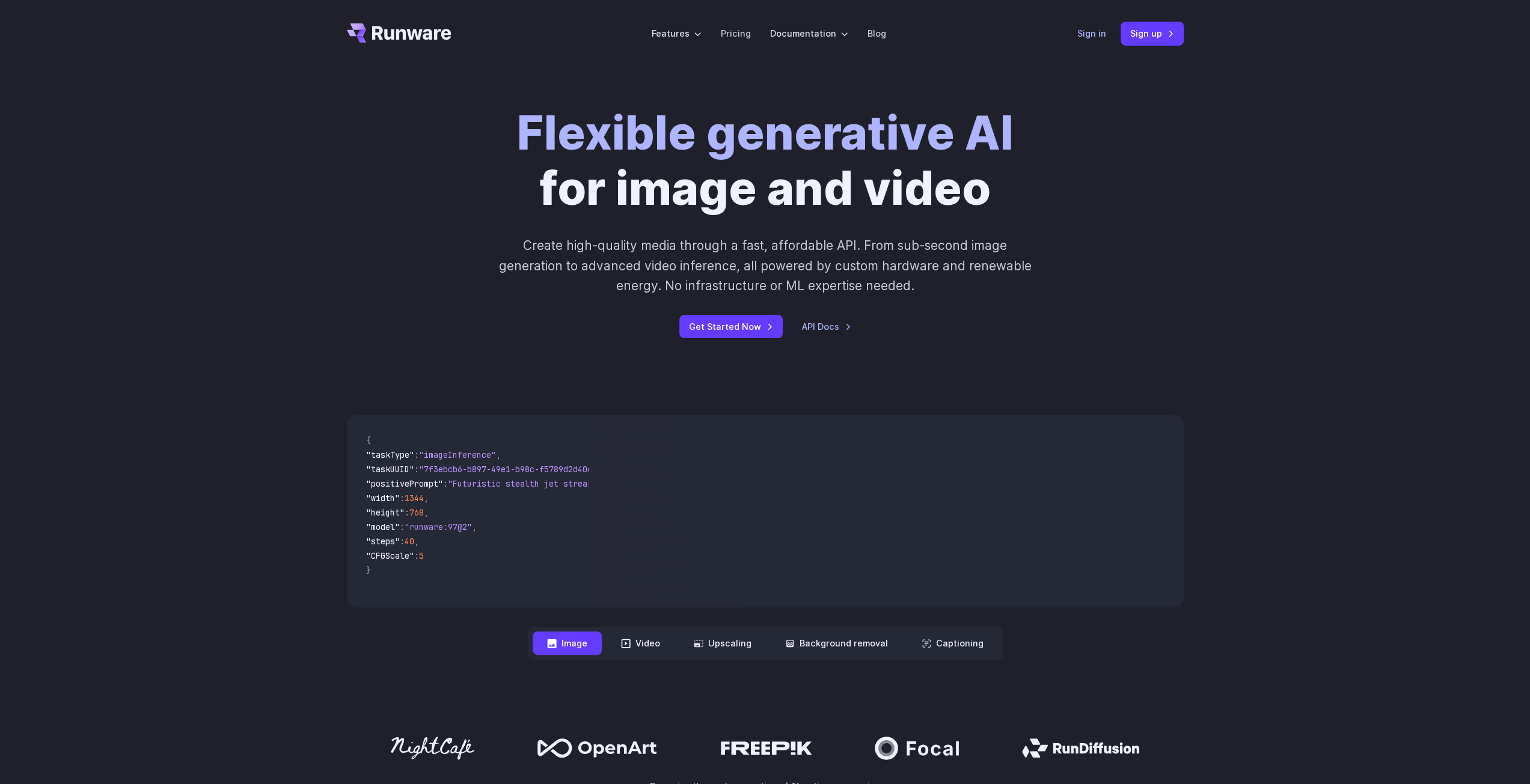
click at [1090, 34] on link "Sign in" at bounding box center [1091, 34] width 29 height 13
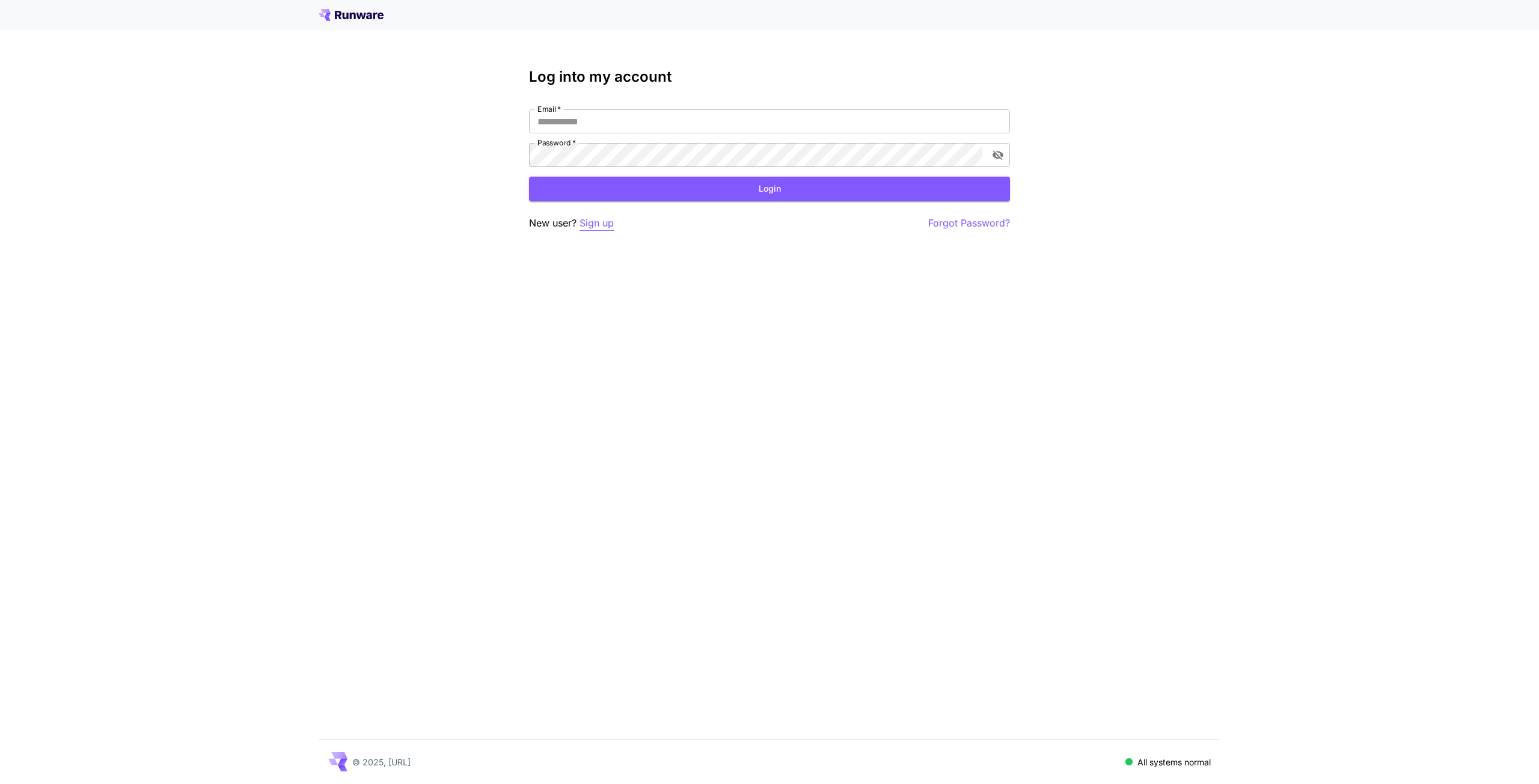
click at [605, 220] on p "Sign up" at bounding box center [597, 223] width 34 height 15
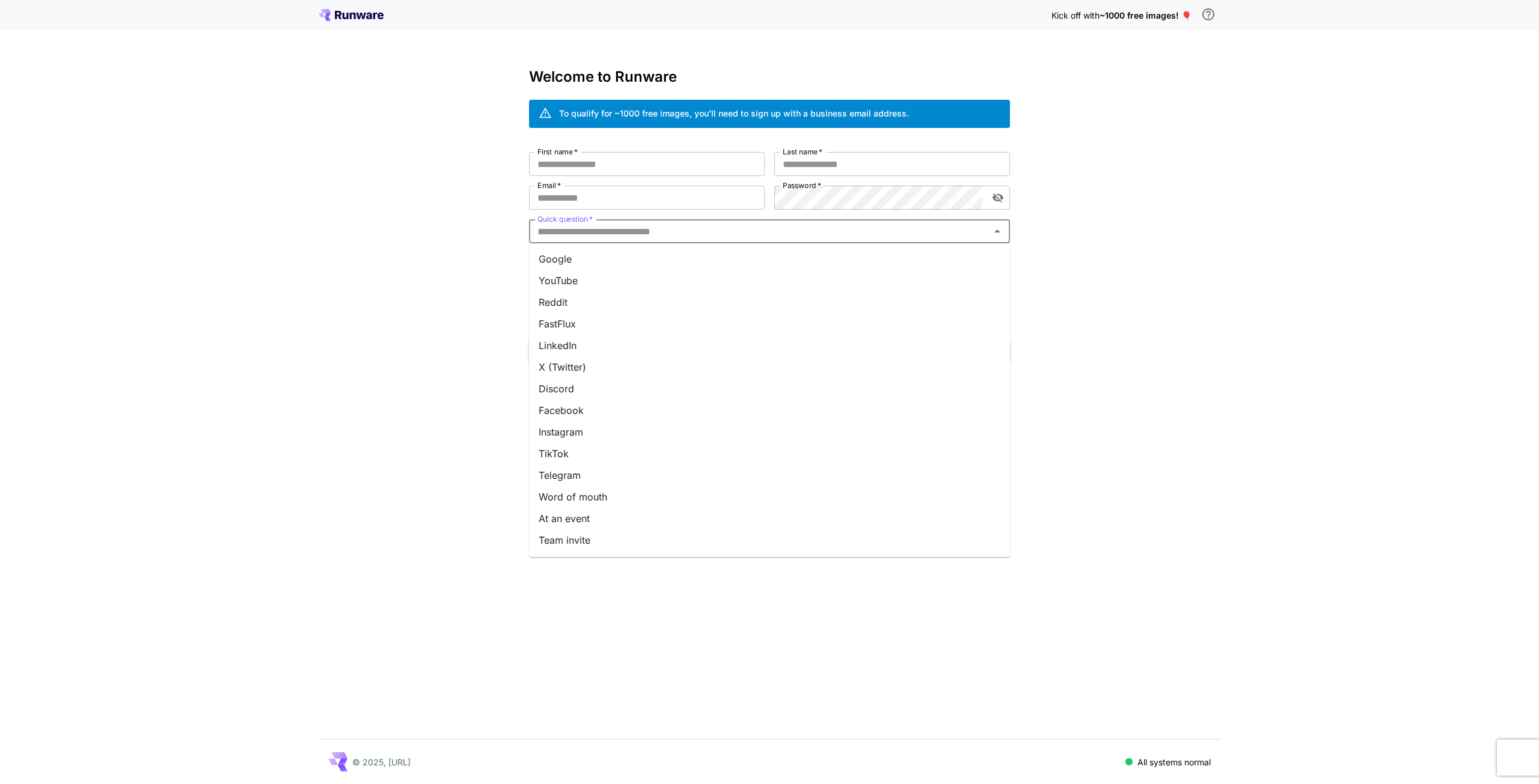
drag, startPoint x: 747, startPoint y: 229, endPoint x: 725, endPoint y: 215, distance: 26.1
